Goal: Task Accomplishment & Management: Use online tool/utility

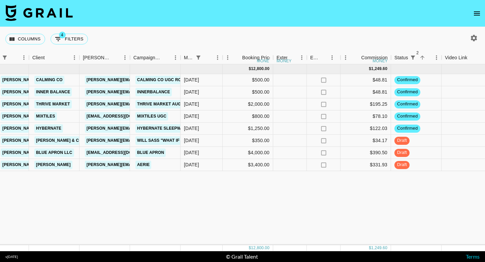
click at [245, 215] on div "[DATE] ( 8 ) $ 12,800.00 $ 1,249.60 reclHZ8k7ELAlG65U sarcar_ [PERSON_NAME][EMA…" at bounding box center [338, 154] width 1067 height 181
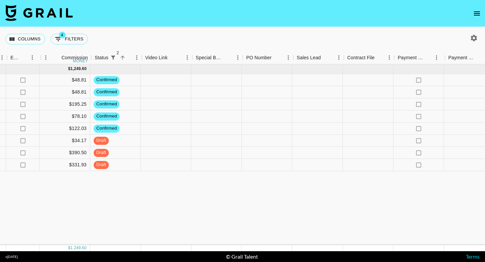
scroll to position [0, 497]
click at [143, 144] on div at bounding box center [165, 141] width 51 height 12
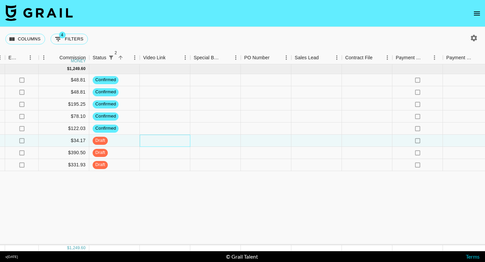
click at [143, 144] on div at bounding box center [165, 141] width 51 height 12
drag, startPoint x: 150, startPoint y: 143, endPoint x: 143, endPoint y: 142, distance: 6.9
click at [143, 142] on div at bounding box center [164, 140] width 49 height 6
paste input "[URL][DOMAIN_NAME]"
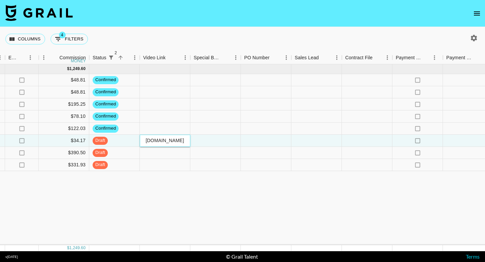
type input "[URL][DOMAIN_NAME]"
click at [200, 198] on div "[DATE] ( 8 ) $ 12,800.00 $ 1,249.60 reclHZ8k7ELAlG65U sarcar_ [PERSON_NAME][EMA…" at bounding box center [36, 154] width 1067 height 181
click at [184, 189] on div "[DATE] ( 8 ) $ 12,800.00 $ 1,249.60 reclHZ8k7ELAlG65U sarcar_ [PERSON_NAME][EMA…" at bounding box center [36, 154] width 1067 height 181
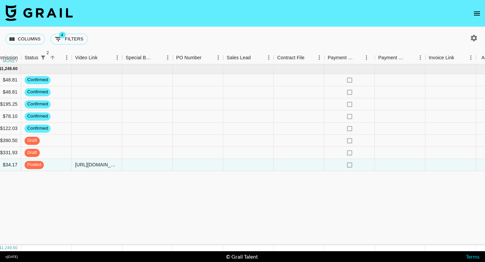
scroll to position [0, 582]
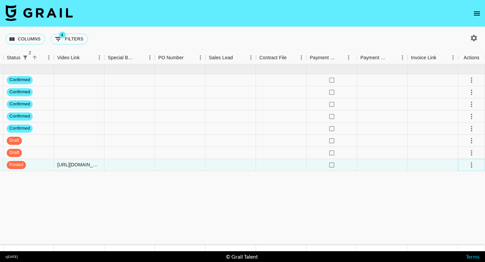
click at [470, 164] on icon "select merge strategy" at bounding box center [471, 165] width 8 height 8
click at [449, 226] on div "Approve" at bounding box center [456, 228] width 21 height 8
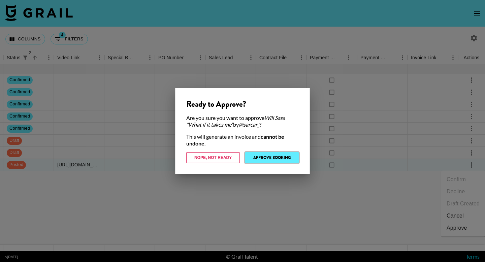
click at [277, 159] on button "Approve Booking" at bounding box center [272, 157] width 54 height 11
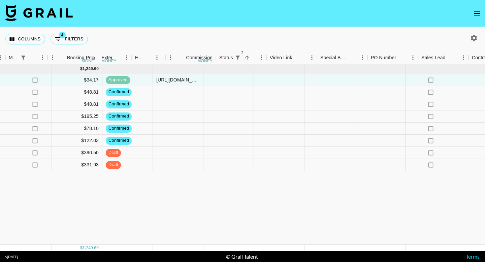
scroll to position [0, 188]
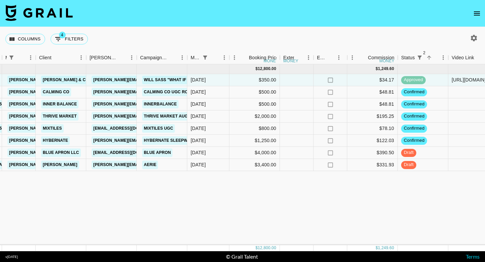
click at [192, 223] on div "[DATE] ( 8 ) $ 12,800.00 $ 1,249.60 recJC3QANqd6tEZL6 sarcar_ [PERSON_NAME][EMA…" at bounding box center [345, 154] width 1067 height 181
